Goal: Information Seeking & Learning: Learn about a topic

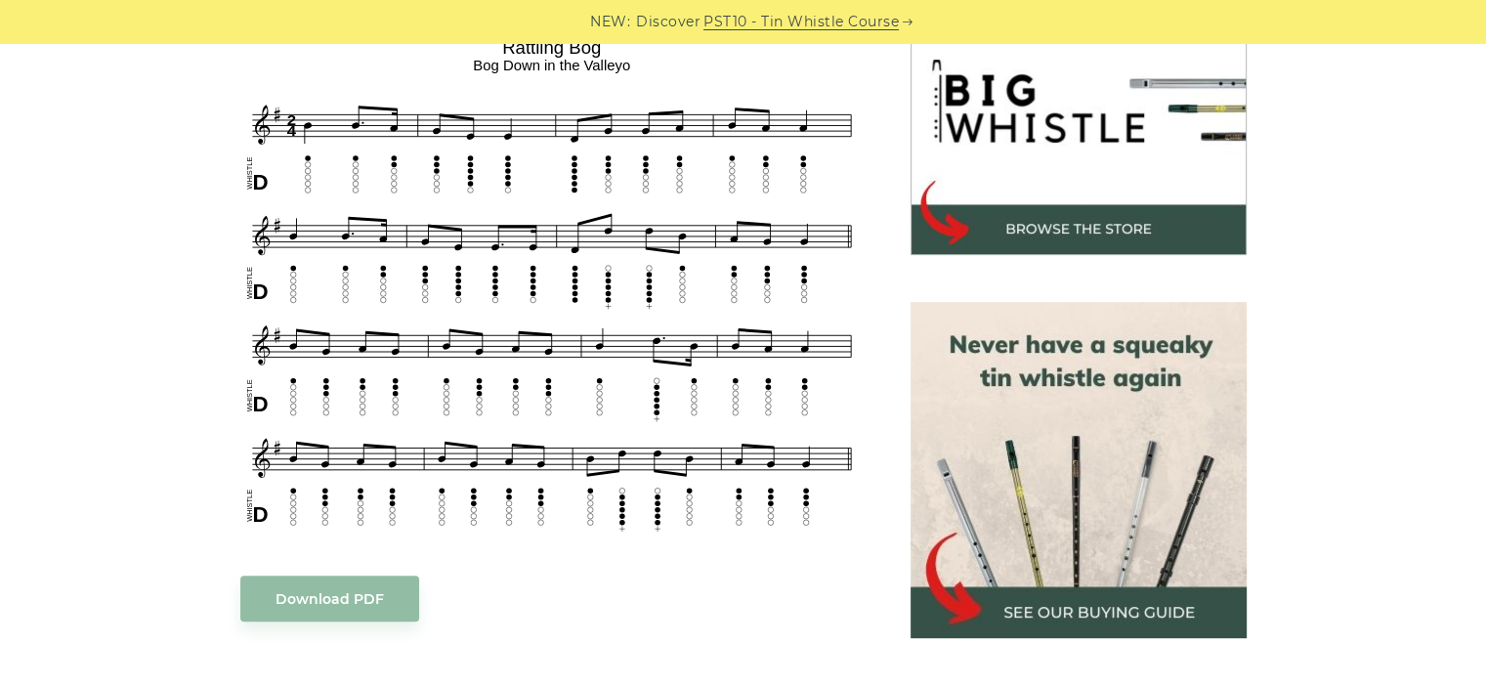
scroll to position [602, 0]
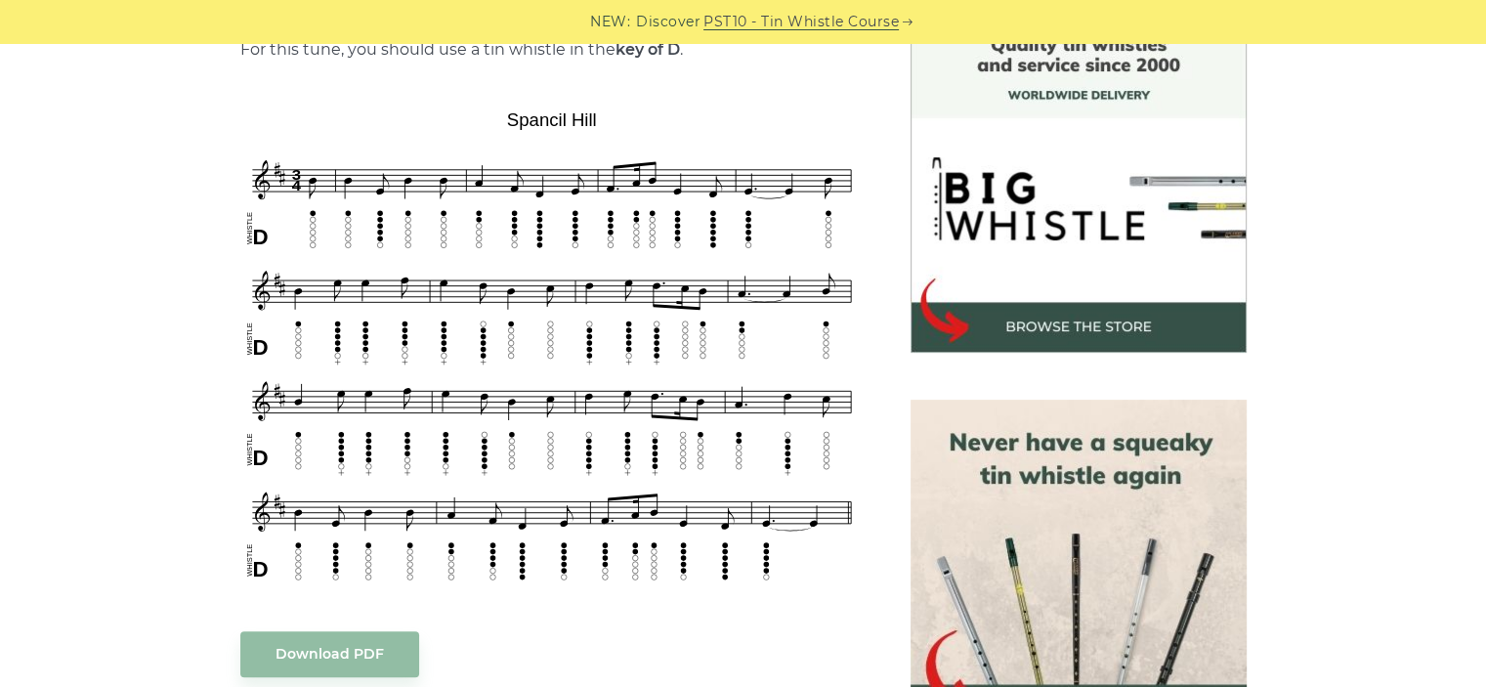
scroll to position [554, 0]
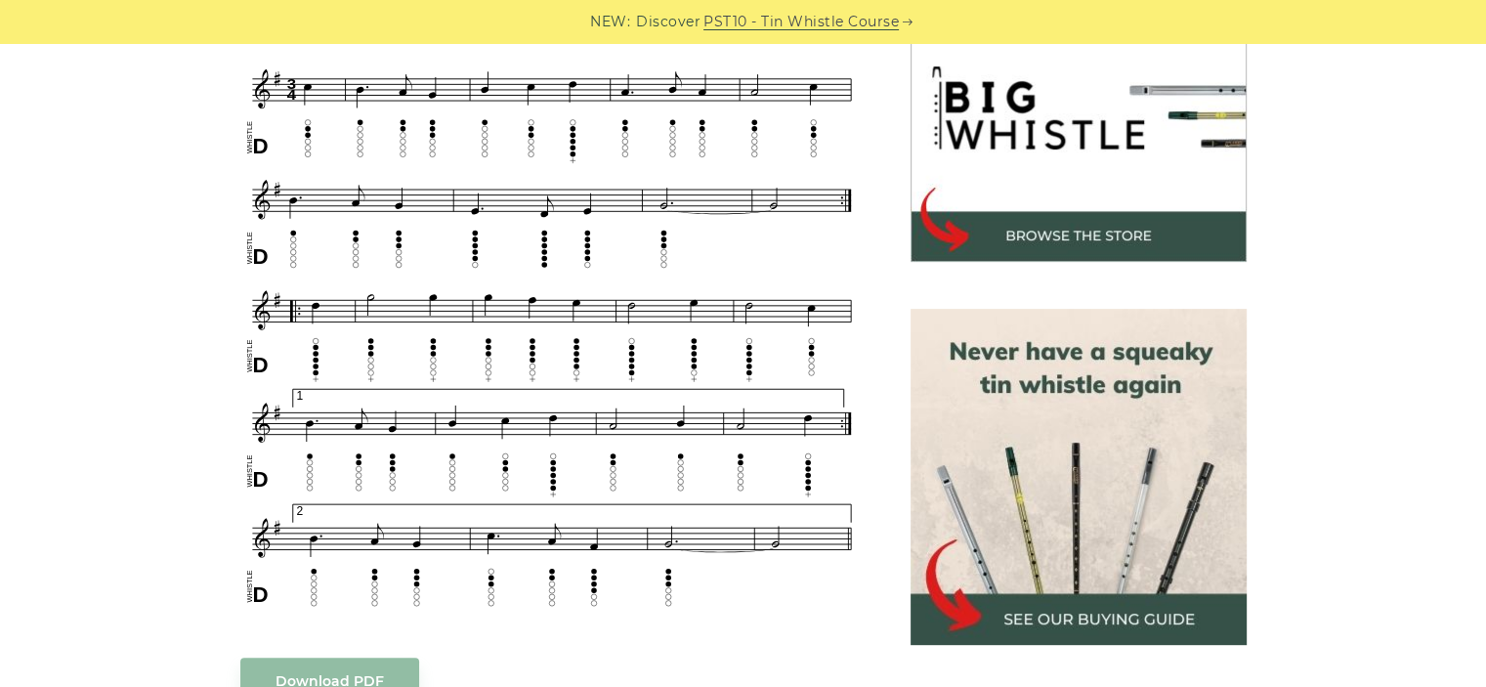
scroll to position [638, 0]
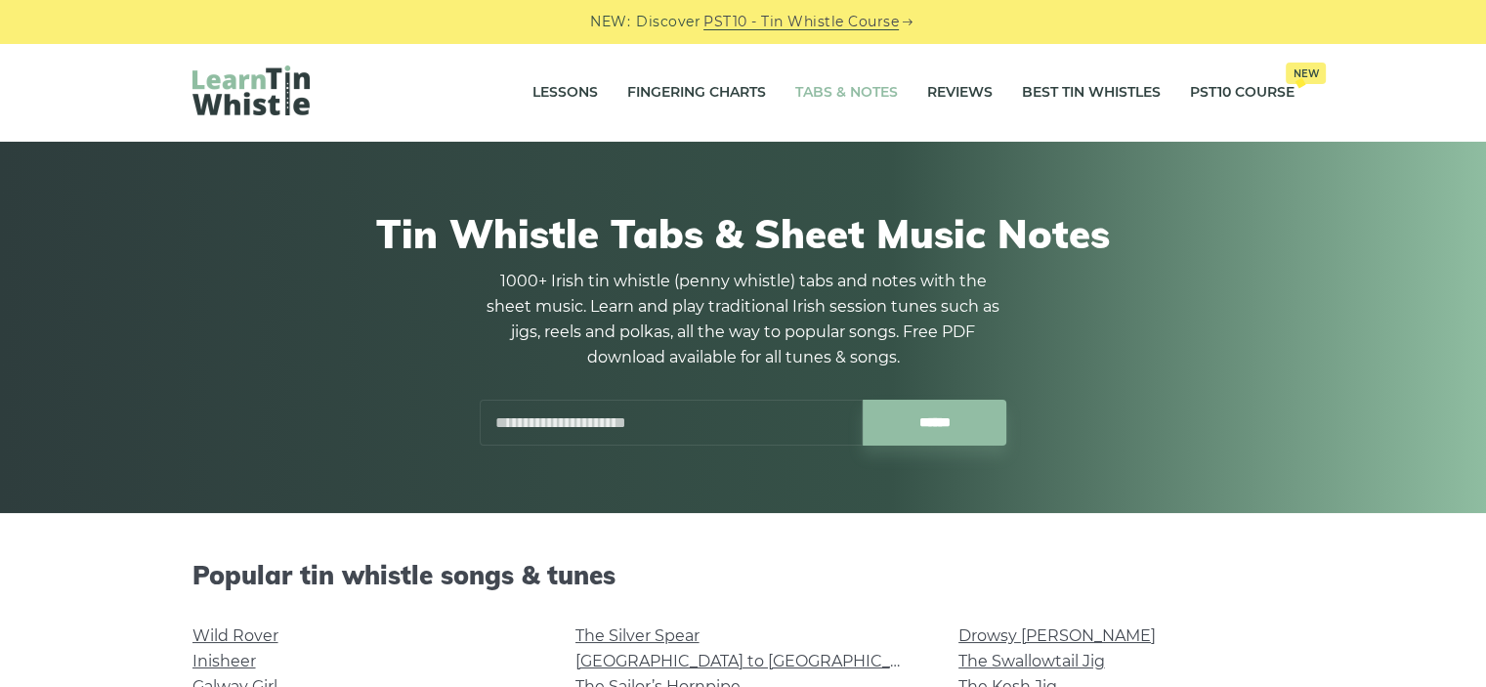
click at [554, 421] on input "text" at bounding box center [671, 423] width 383 height 46
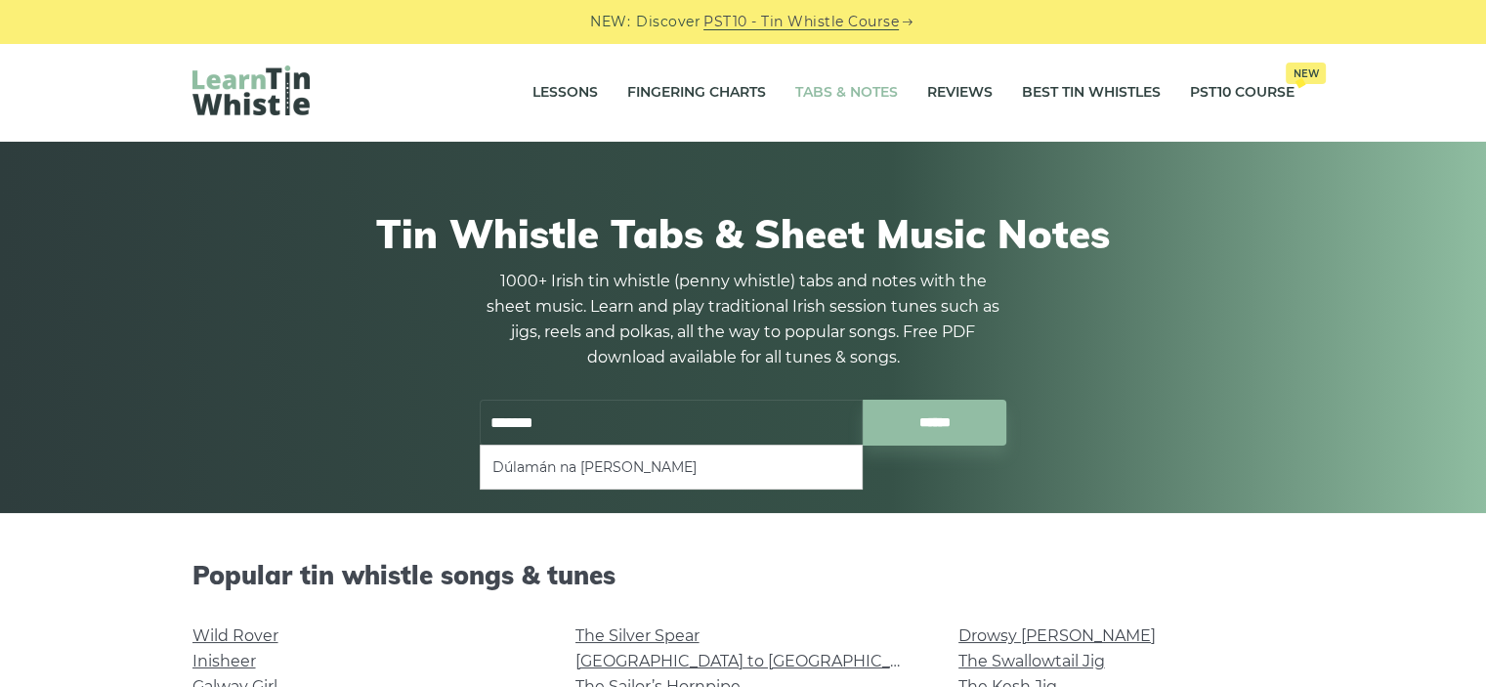
type input "*******"
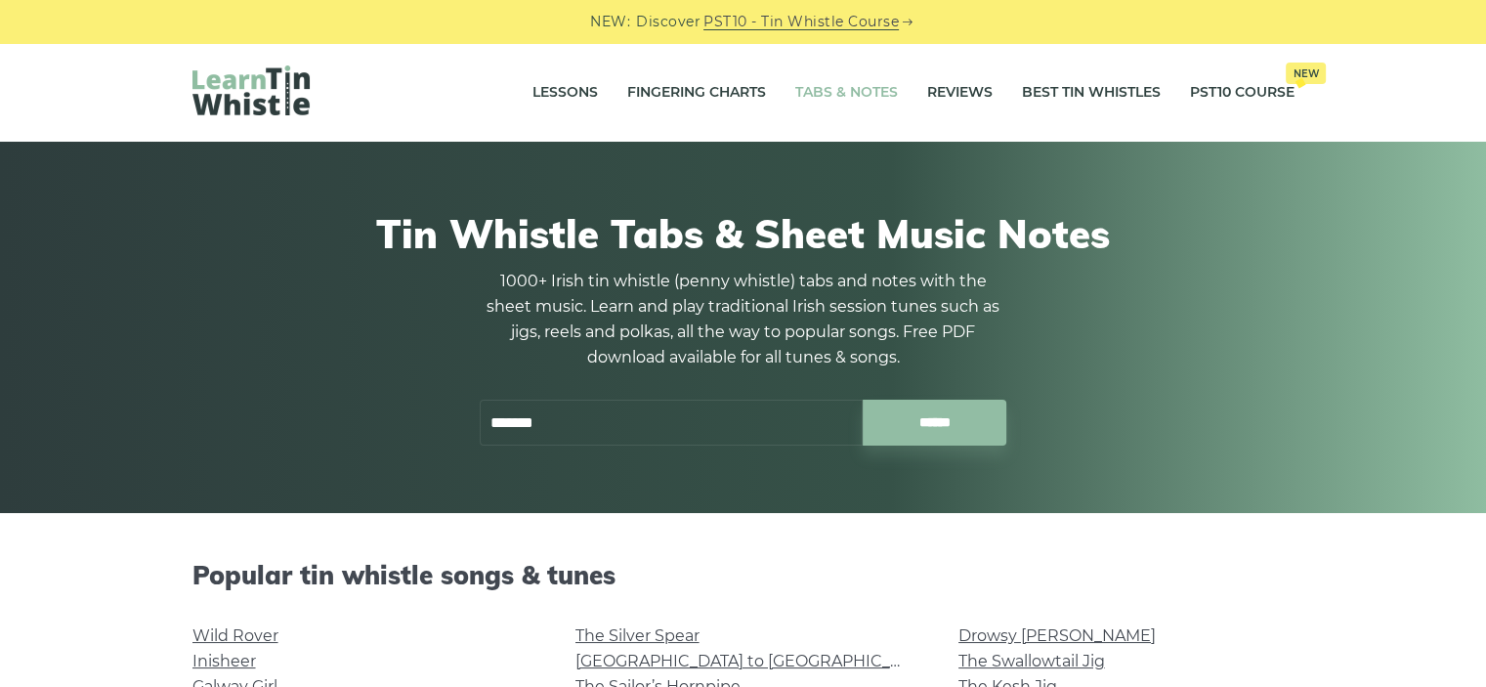
click at [1249, 364] on div "Tin Whistle Tabs & Sheet Music Notes 1000+ Irish tin whistle (penny whistle) ta…" at bounding box center [744, 327] width 1102 height 329
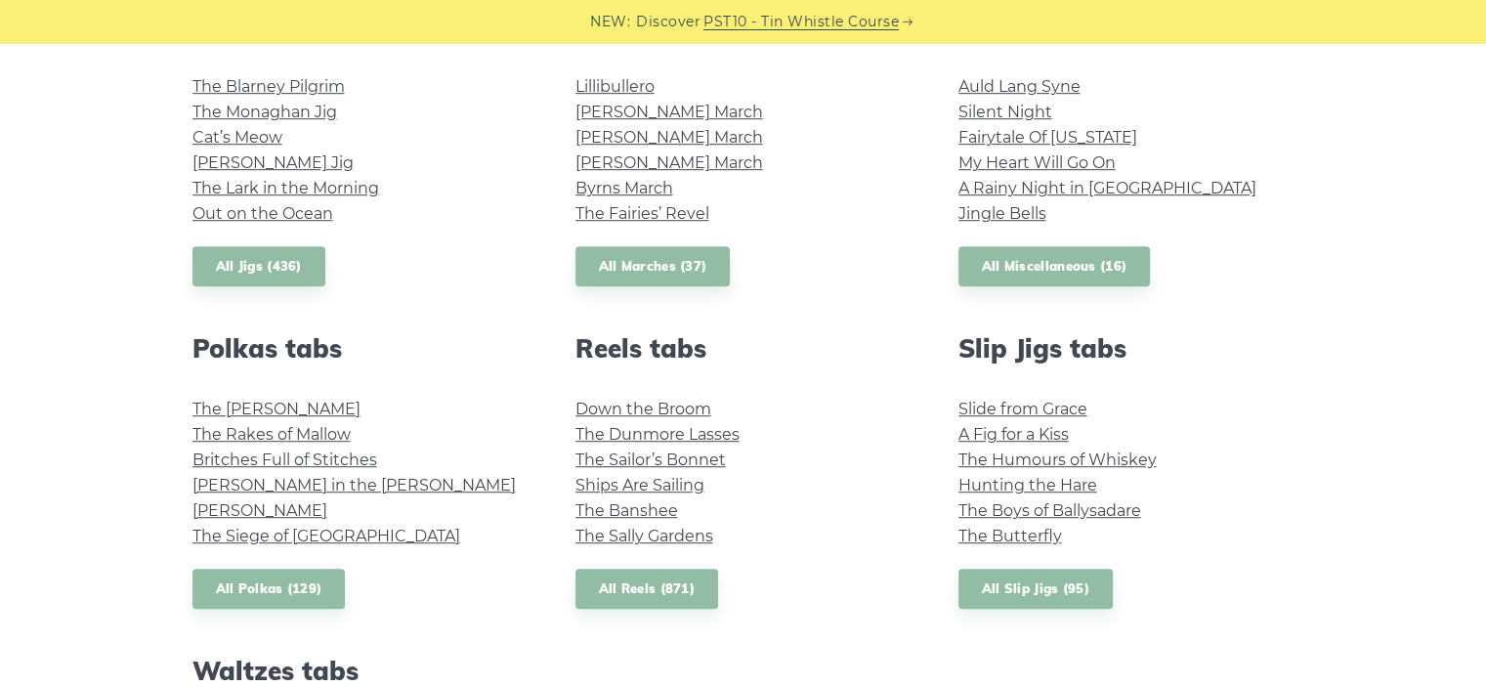
scroll to position [1149, 0]
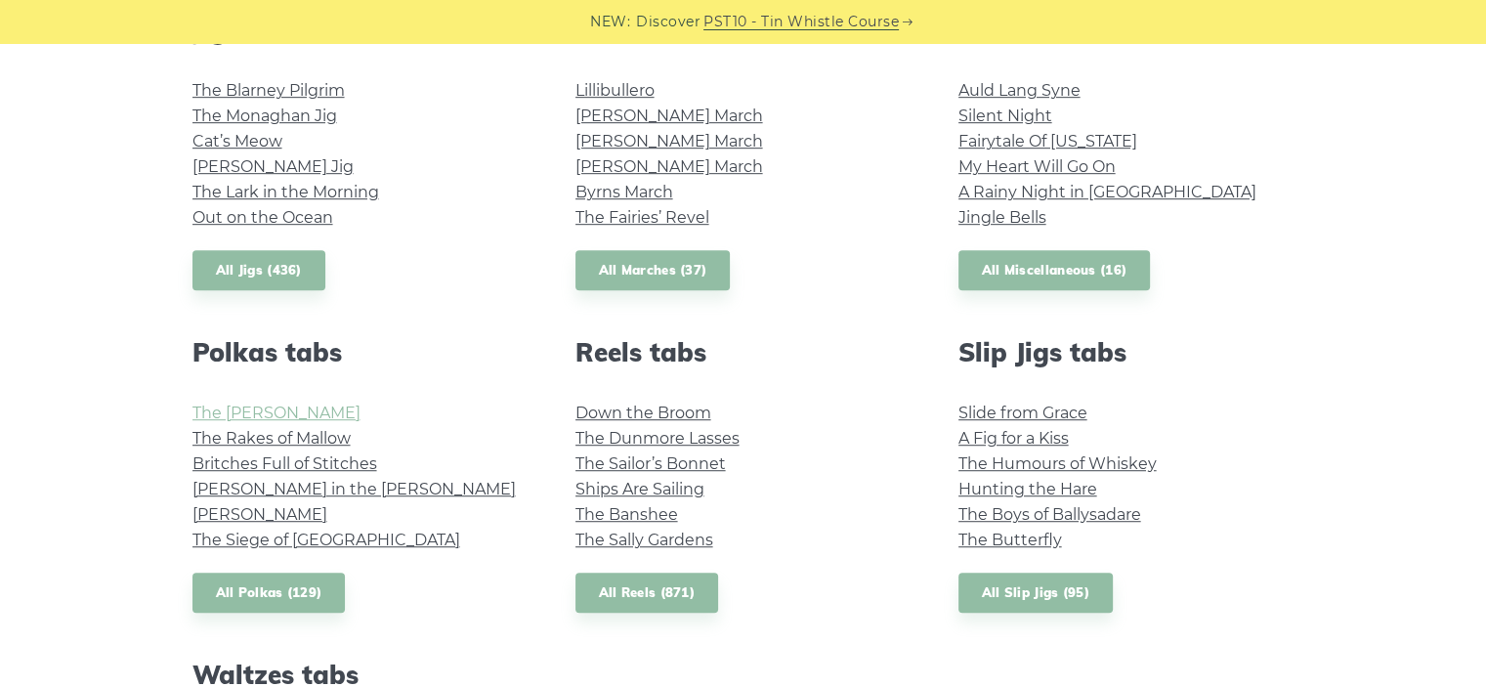
click at [246, 414] on link "The [PERSON_NAME]" at bounding box center [277, 413] width 168 height 19
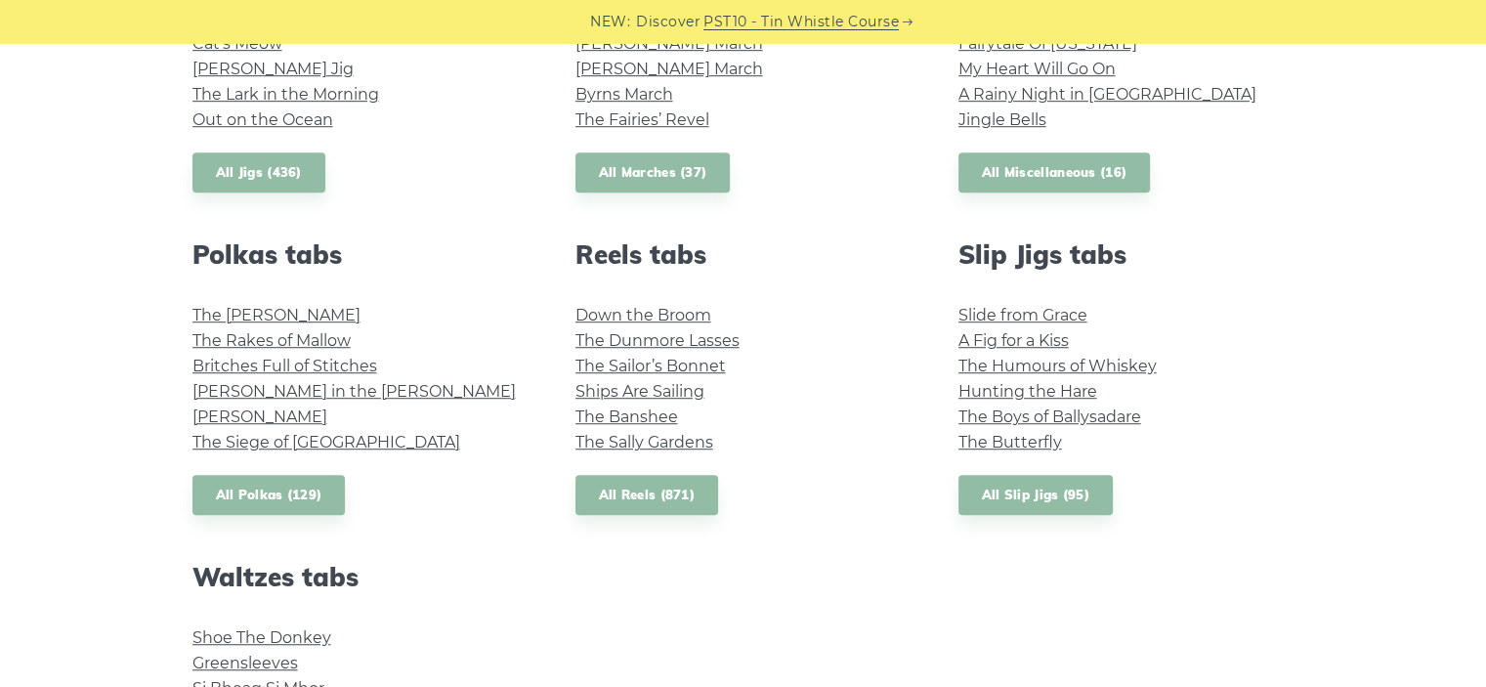
scroll to position [1255, 0]
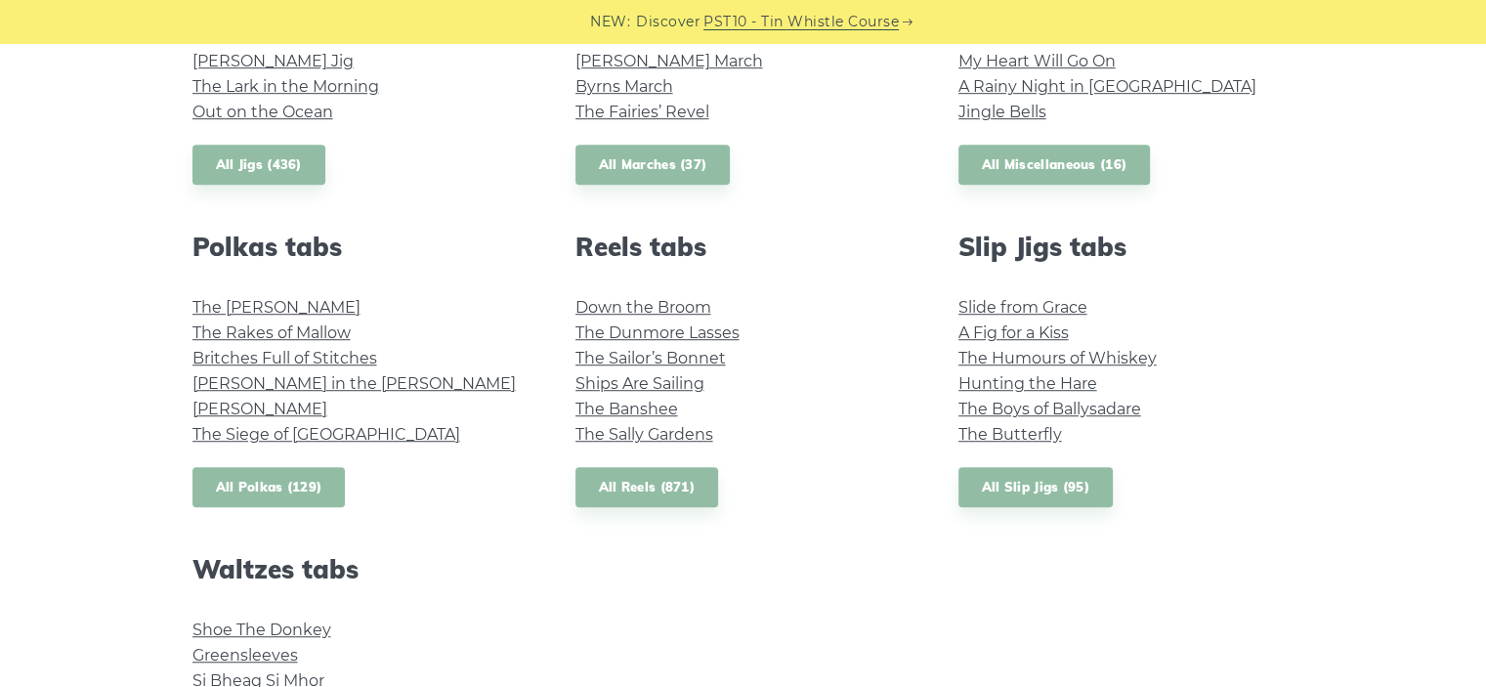
click at [300, 488] on link "All Polkas (129)" at bounding box center [269, 487] width 153 height 40
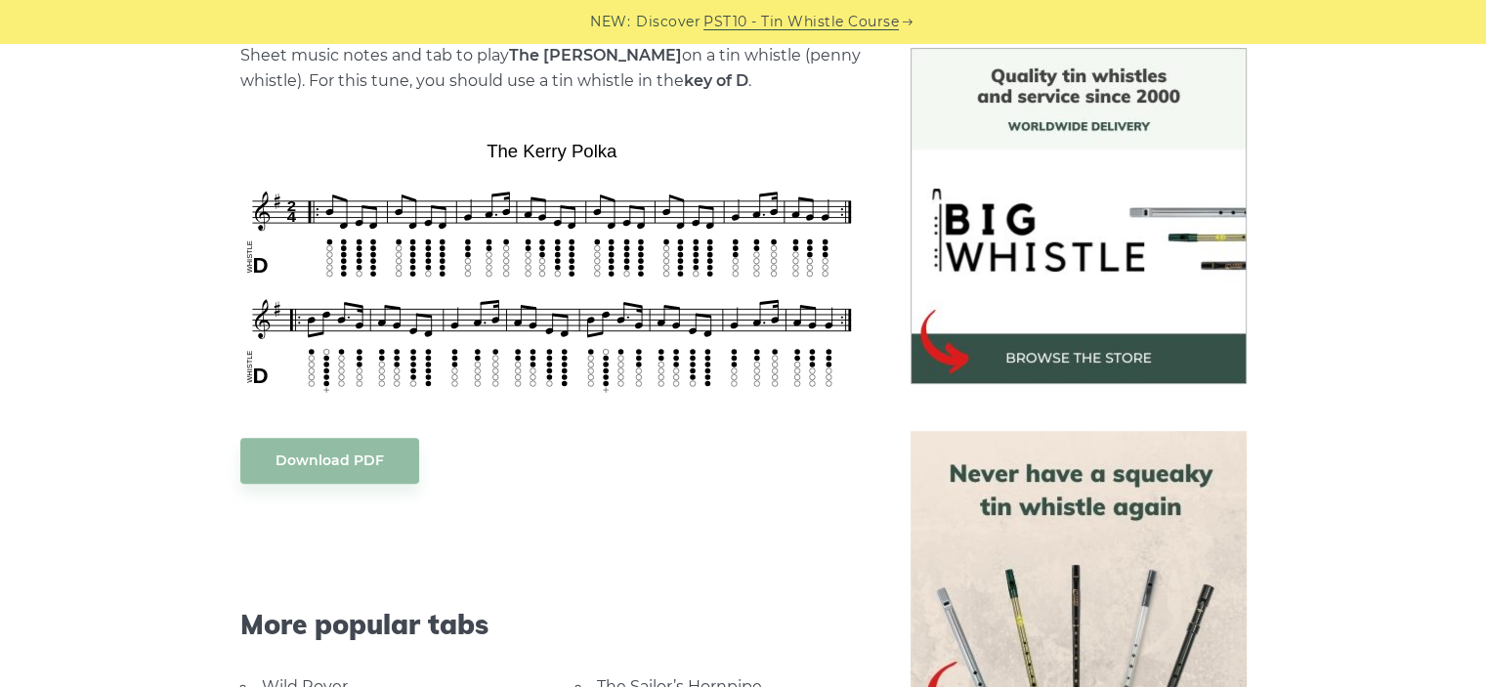
scroll to position [472, 0]
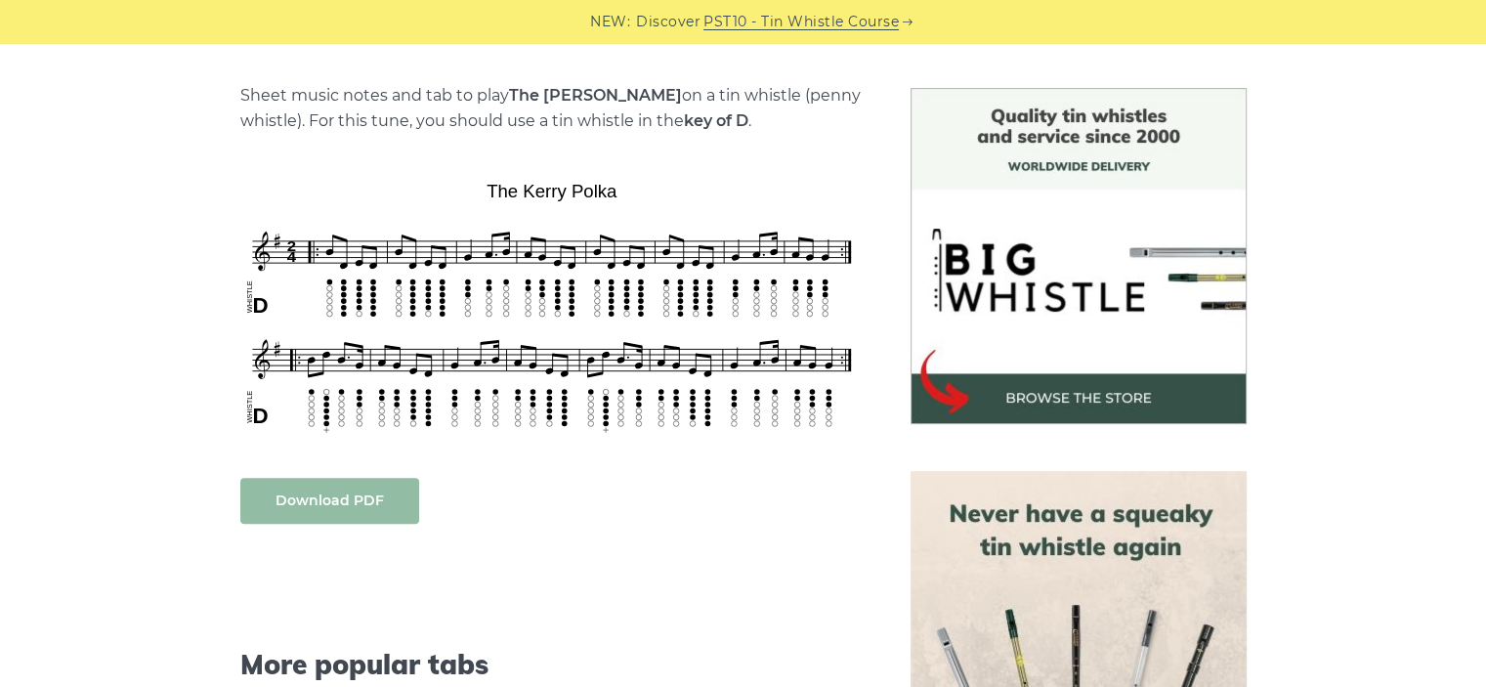
click at [343, 499] on link "Download PDF" at bounding box center [329, 501] width 179 height 46
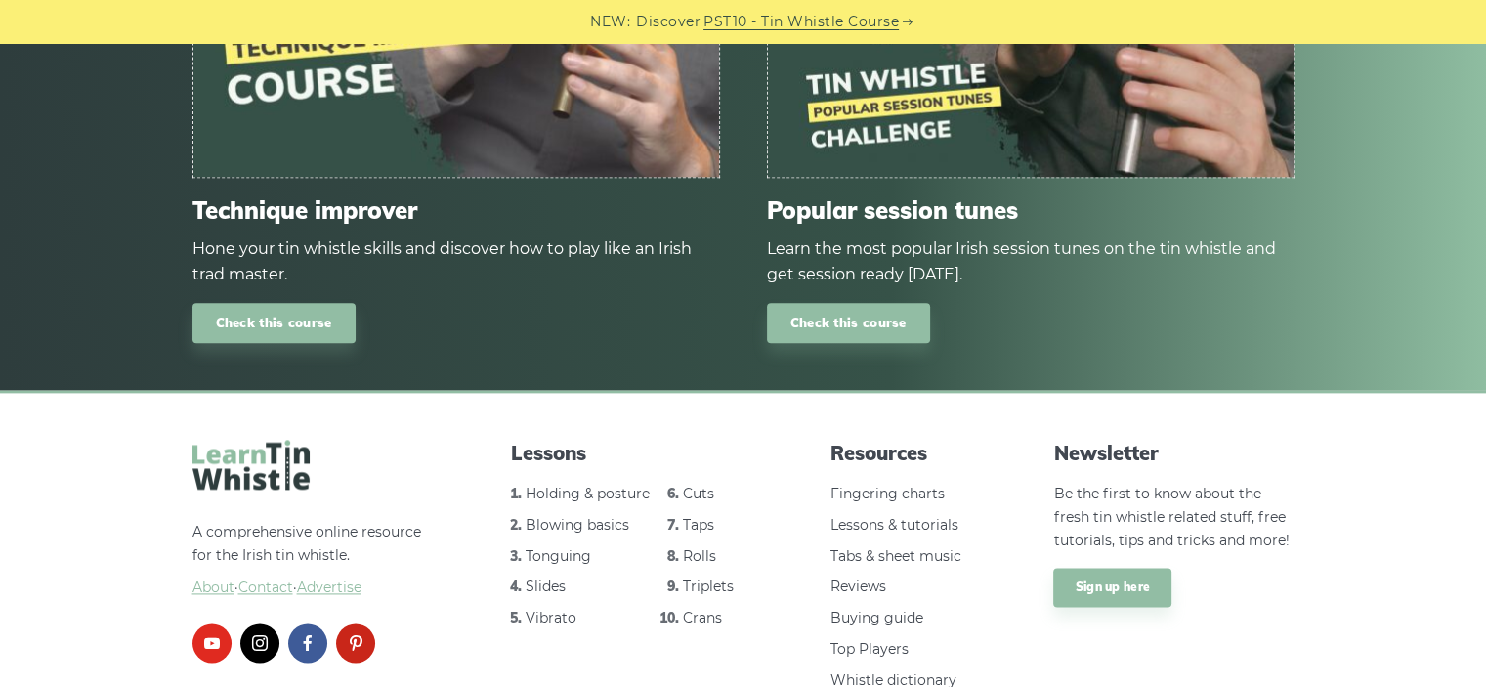
scroll to position [2442, 0]
